Goal: Task Accomplishment & Management: Manage account settings

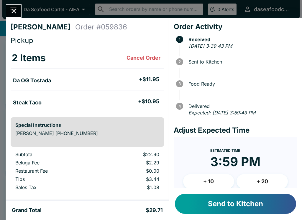
click at [248, 209] on button "Send to Kitchen" at bounding box center [235, 204] width 121 height 20
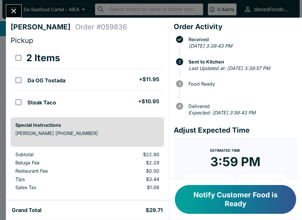
click at [9, 8] on button "Close" at bounding box center [13, 11] width 15 height 13
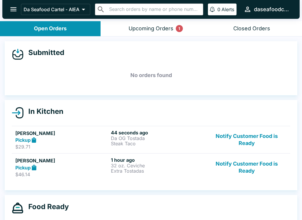
click at [8, 10] on button "open drawer" at bounding box center [13, 9] width 15 height 15
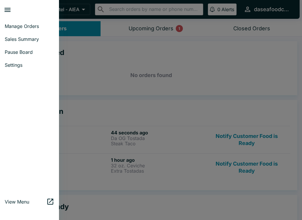
click at [10, 36] on span "Sales Summary" at bounding box center [29, 39] width 49 height 6
select select "03:00"
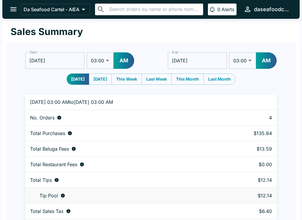
click at [12, 11] on icon "open drawer" at bounding box center [13, 9] width 6 height 4
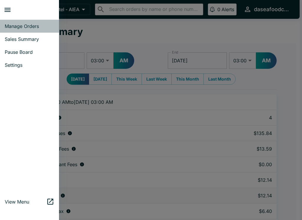
click at [15, 24] on span "Manage Orders" at bounding box center [29, 26] width 49 height 6
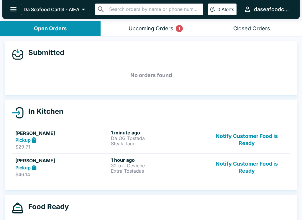
click at [237, 163] on button "Notify Customer Food is Ready" at bounding box center [246, 167] width 80 height 20
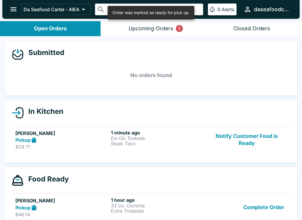
click at [253, 207] on button "Complete Order" at bounding box center [264, 207] width 46 height 20
